Goal: Information Seeking & Learning: Learn about a topic

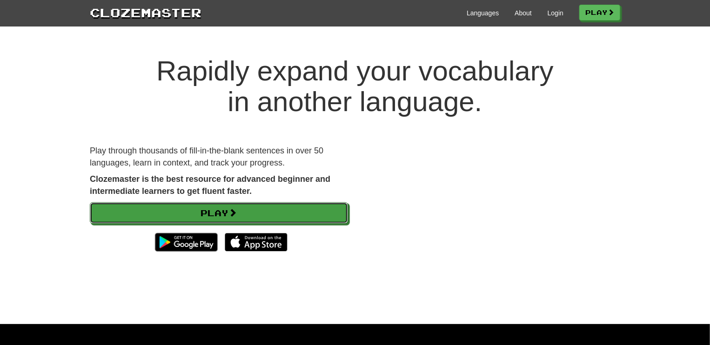
click at [247, 208] on link "Play" at bounding box center [219, 212] width 258 height 21
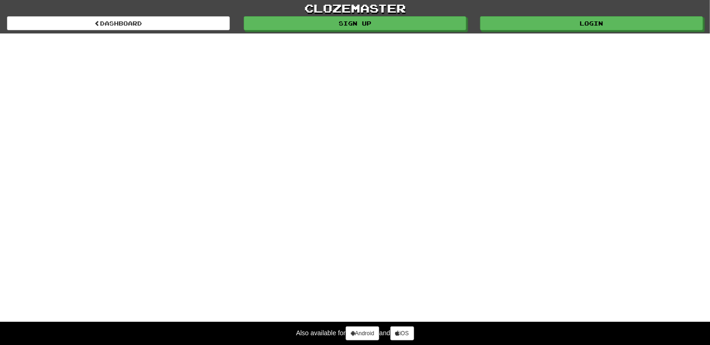
select select "*******"
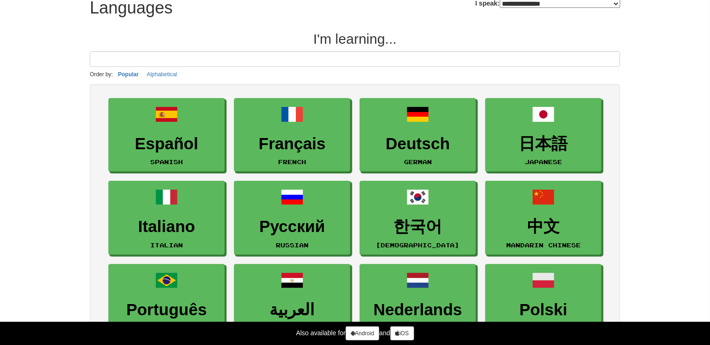
scroll to position [42, 0]
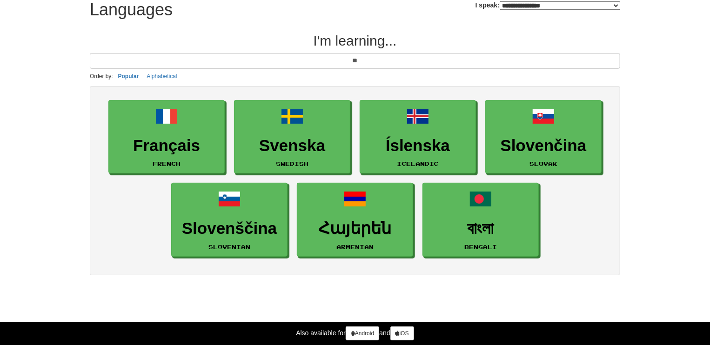
type input "*"
